Goal: Use online tool/utility: Use online tool/utility

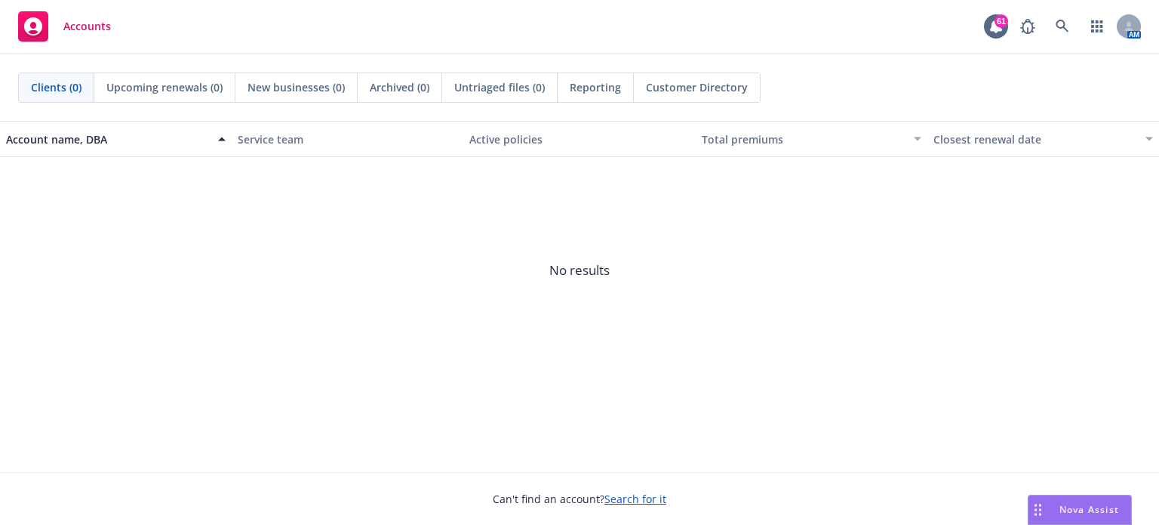
click at [734, 319] on span "No results" at bounding box center [579, 270] width 1159 height 226
click at [1053, 503] on div "Nova Assist" at bounding box center [1090, 509] width 84 height 13
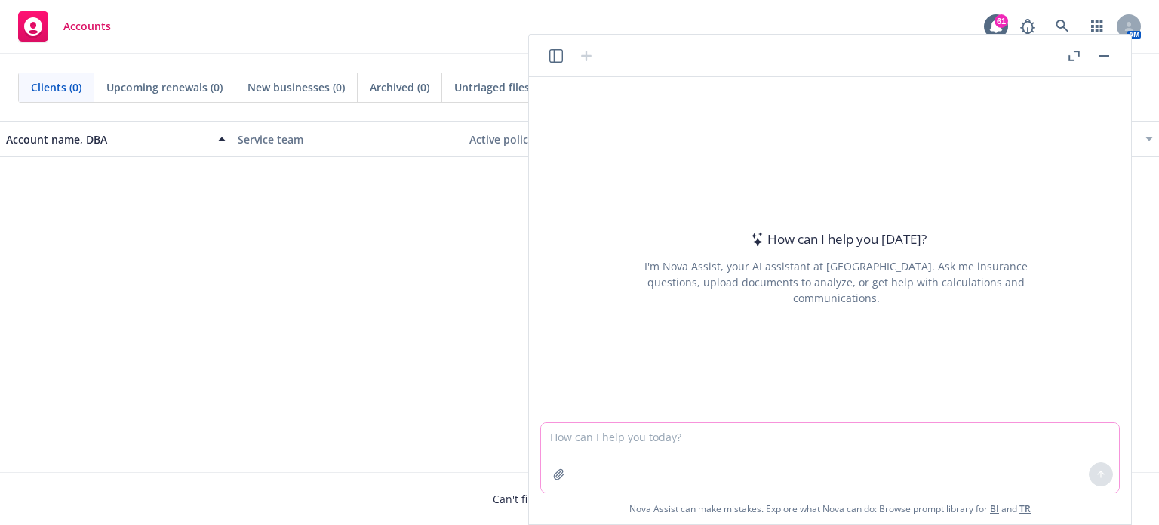
click at [574, 443] on textarea at bounding box center [830, 457] width 578 height 69
type textarea "please edit the email message."
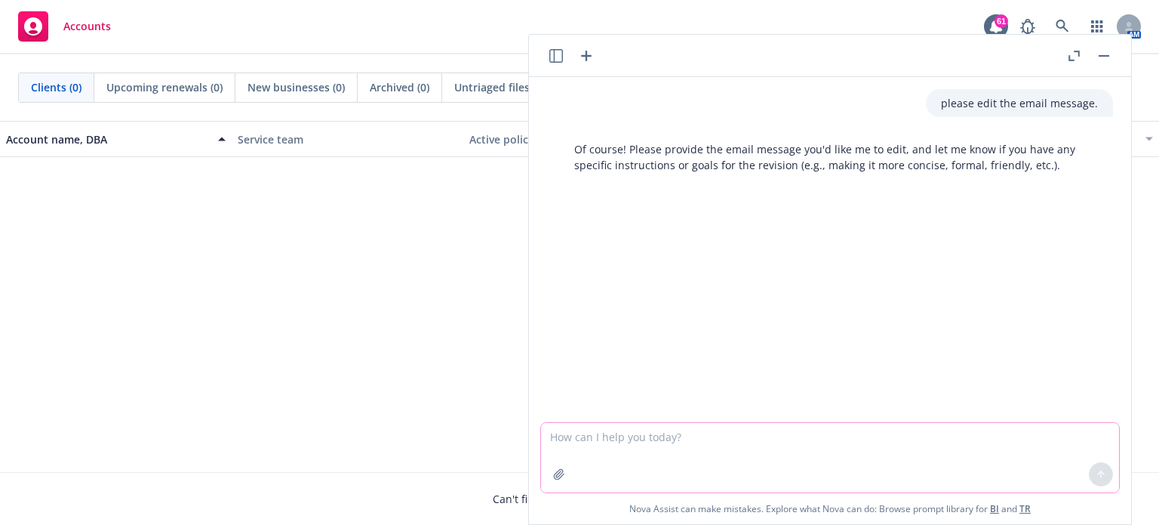
paste textarea "Imagine 360 would extend their administrative services through [DATE]. At that …"
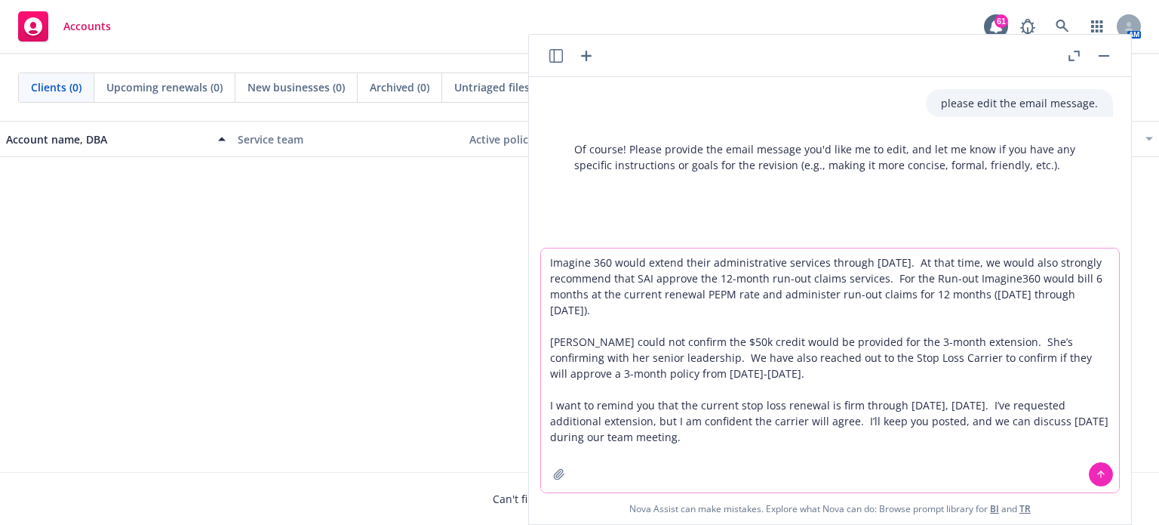
type textarea "Imagine 360 would extend their administrative services through [DATE]. At that …"
click at [1097, 476] on icon at bounding box center [1101, 474] width 11 height 11
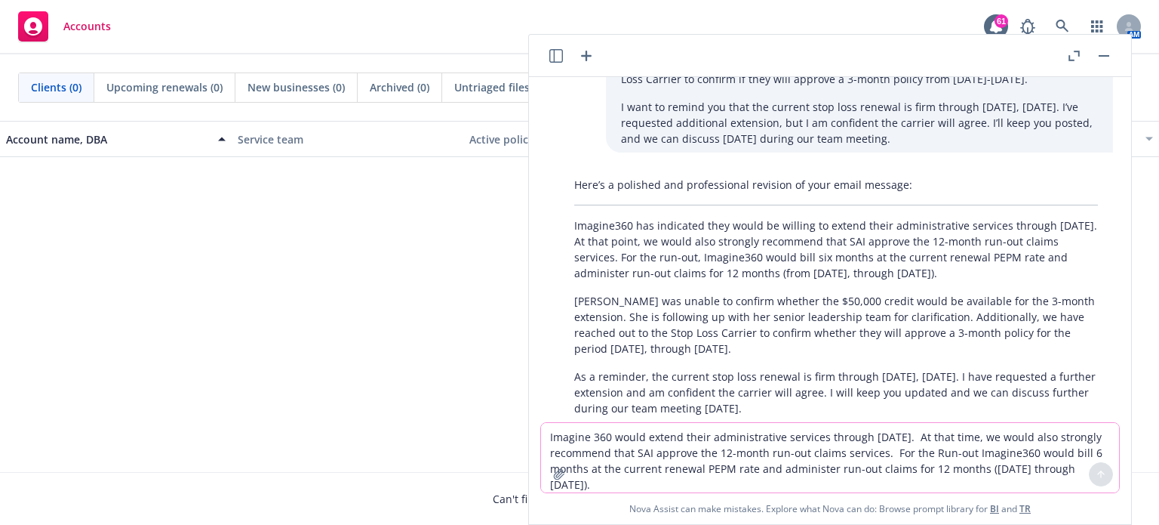
scroll to position [315, 0]
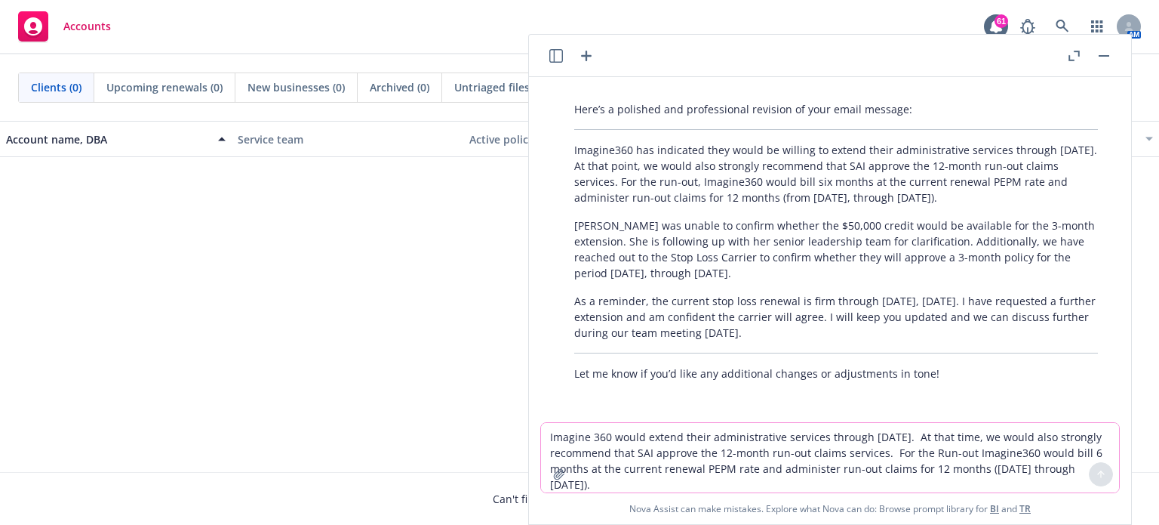
click at [720, 207] on div "Here’s a polished and professional revision of your email message: Imagine360 h…" at bounding box center [836, 241] width 554 height 292
drag, startPoint x: 574, startPoint y: 142, endPoint x: 929, endPoint y: 334, distance: 403.6
click at [929, 334] on div "Here’s a polished and professional revision of your email message: Imagine360 h…" at bounding box center [836, 241] width 554 height 292
copy div "Imagine360 has indicated they would be willing to extend their administrative s…"
